Goal: Information Seeking & Learning: Check status

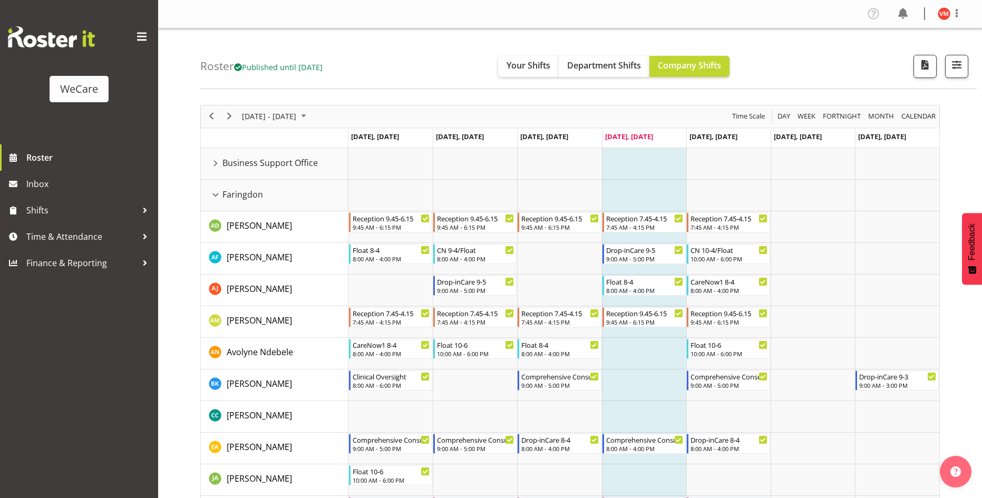
scroll to position [527, 0]
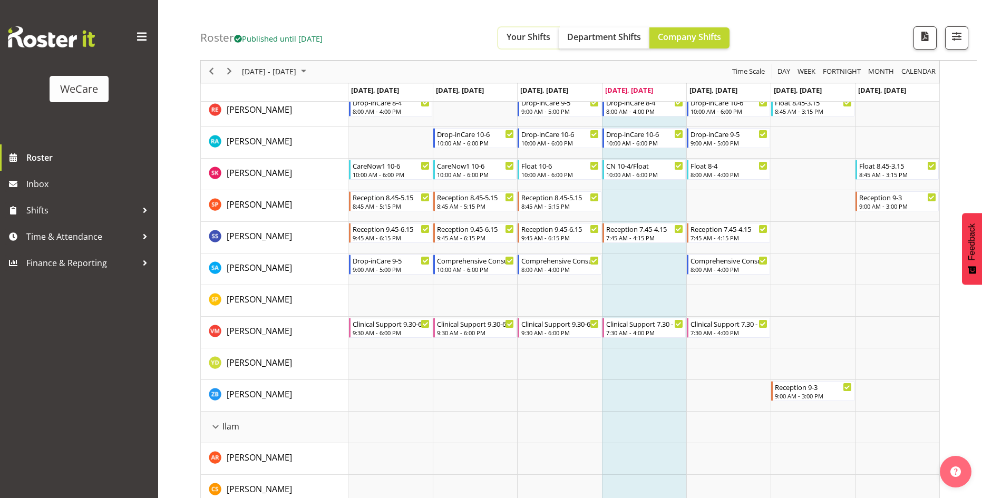
click at [523, 42] on span "Your Shifts" at bounding box center [528, 37] width 44 height 12
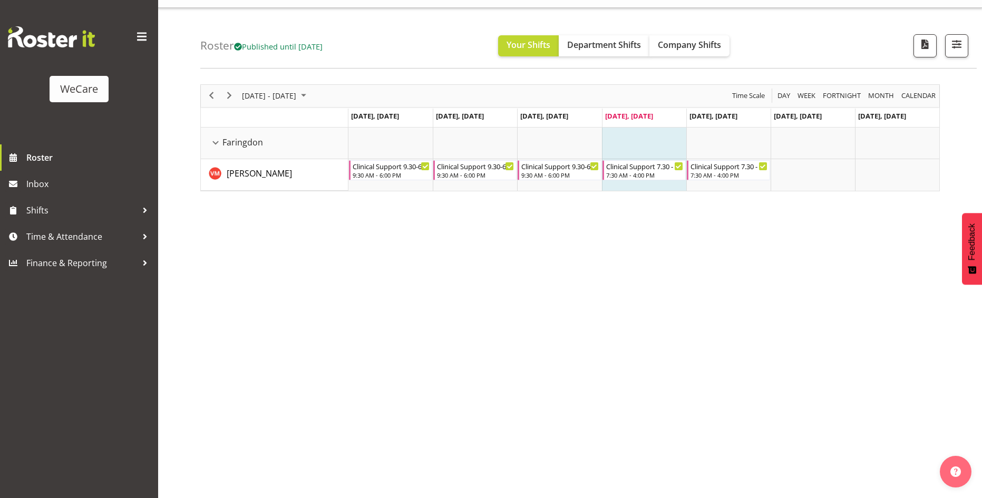
click at [806, 370] on div "[DATE] - [DATE] [DATE] Day Week Fortnight Month calendar Month Agenda Time Scal…" at bounding box center [590, 287] width 781 height 422
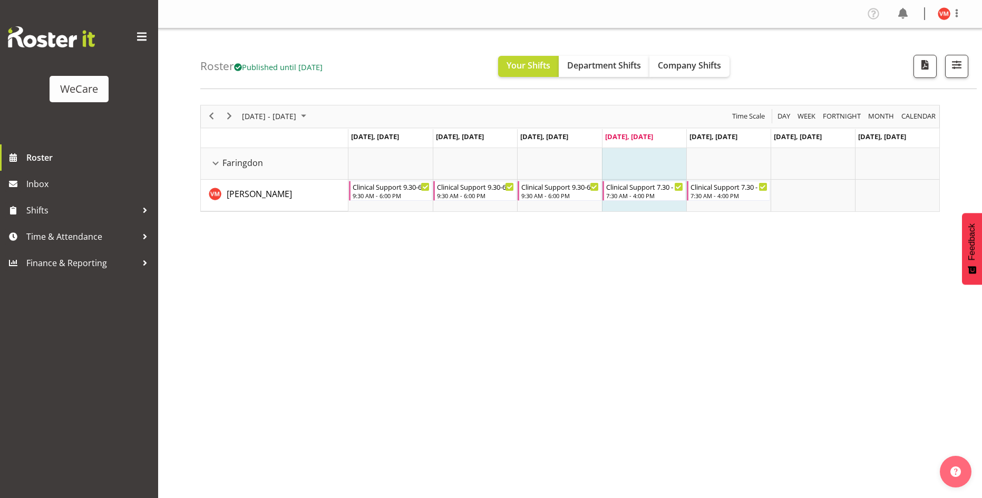
click at [825, 408] on div "[DATE] - [DATE] [DATE] Day Week Fortnight Month calendar Month Agenda Time Scal…" at bounding box center [590, 308] width 781 height 422
click at [923, 117] on span "calendar" at bounding box center [918, 116] width 36 height 13
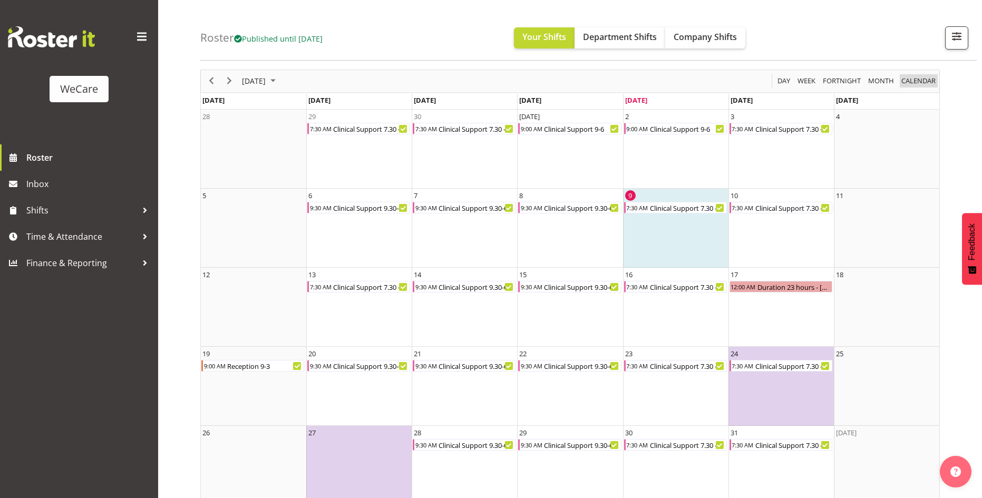
scroll to position [51, 0]
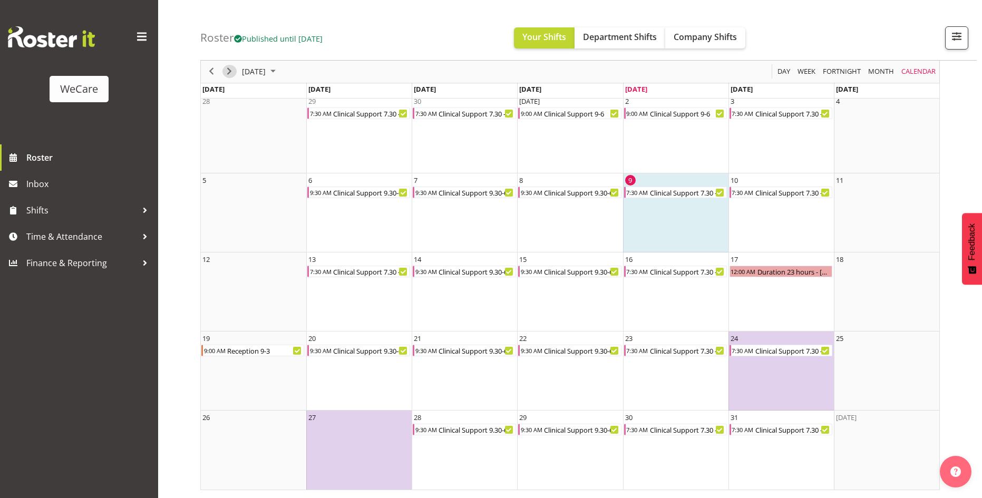
click at [228, 74] on span "Next" at bounding box center [229, 71] width 13 height 13
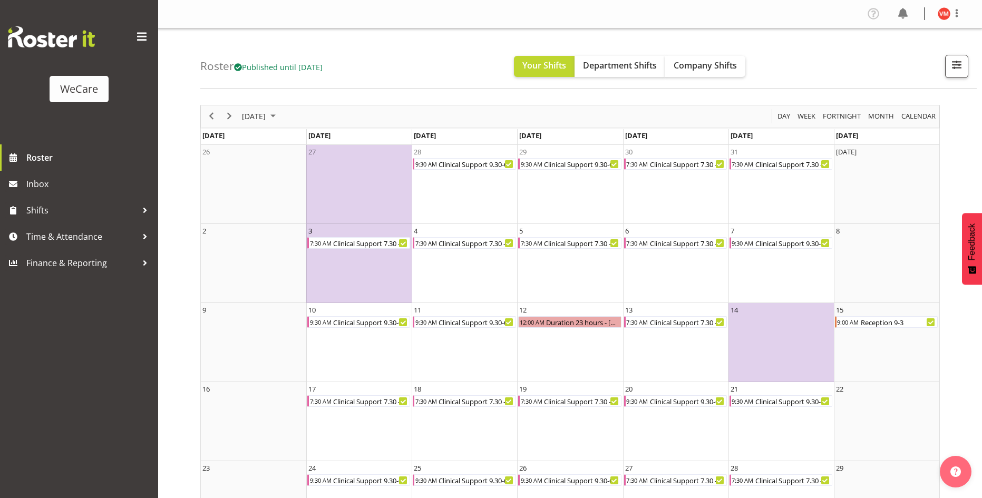
click at [363, 272] on td "3 7:30 AM Clinical Support 7.30 - 4" at bounding box center [358, 263] width 105 height 79
click at [56, 162] on span "Roster" at bounding box center [89, 158] width 126 height 16
